Goal: Information Seeking & Learning: Find specific fact

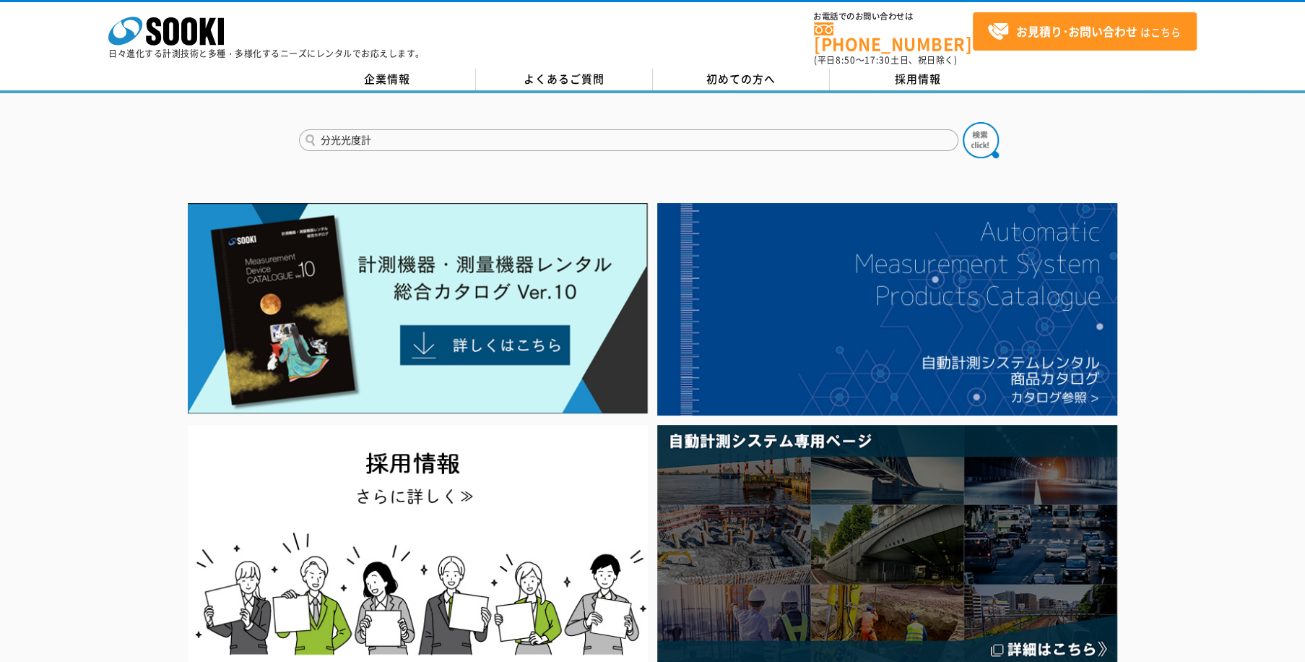
type input "分光光度計"
click at [963, 122] on button at bounding box center [981, 140] width 36 height 36
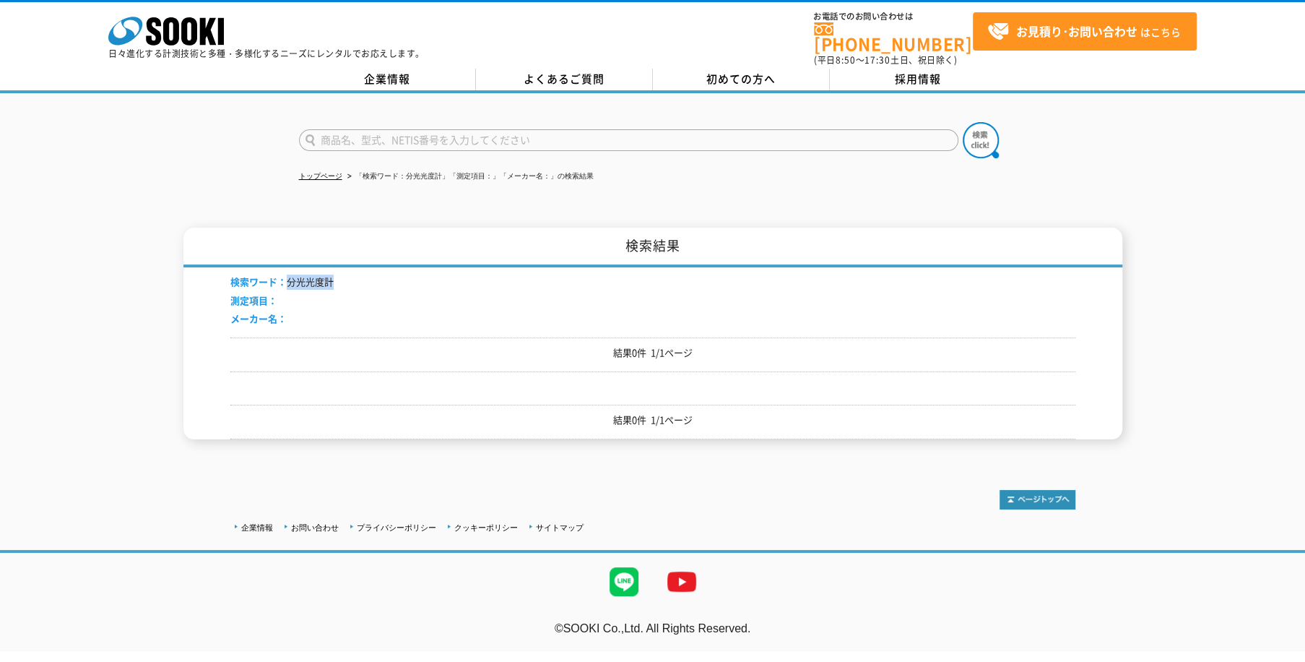
drag, startPoint x: 286, startPoint y: 271, endPoint x: 354, endPoint y: 275, distance: 68.0
click at [354, 275] on div "検索ワード： 分光光度計 測定項目： メーカー名：" at bounding box center [652, 302] width 845 height 70
drag, startPoint x: 354, startPoint y: 275, endPoint x: 320, endPoint y: 271, distance: 34.1
copy li "分光光度計"
paste input "SSTR-5Z"
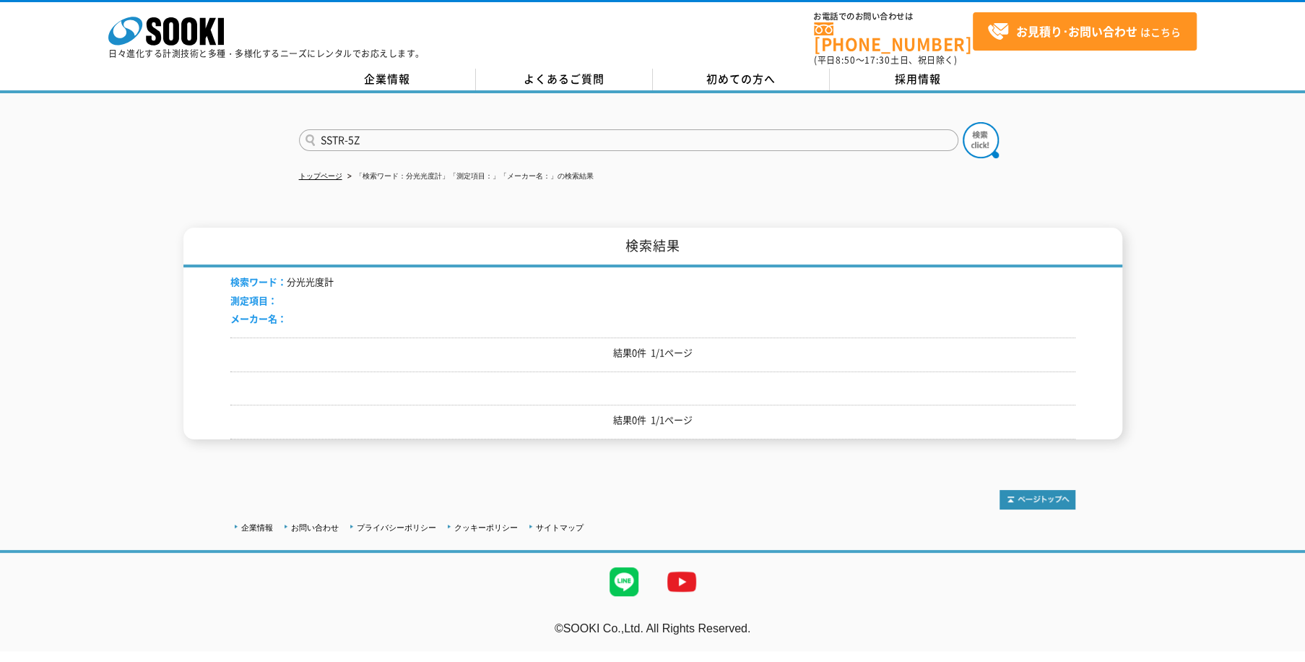
type input "SSTR-5Z"
click at [963, 122] on button at bounding box center [981, 140] width 36 height 36
